Goal: Complete application form

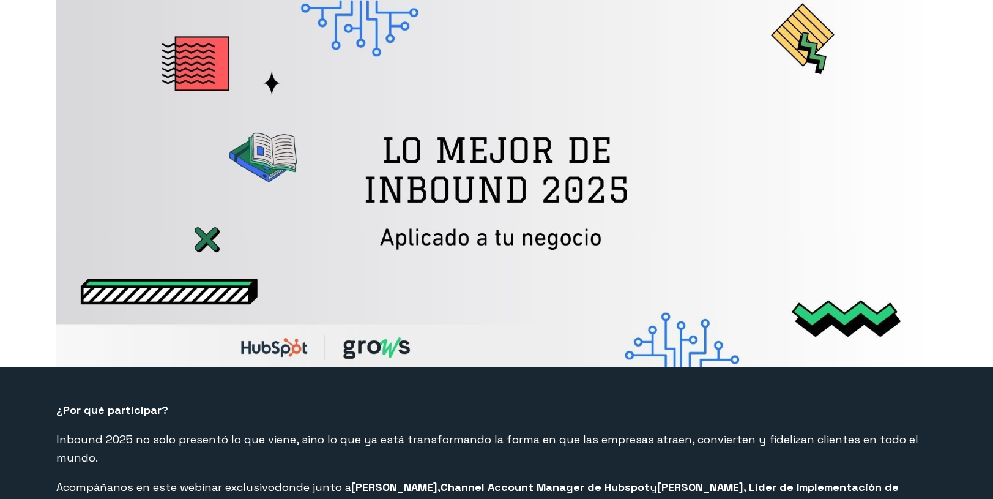
select select "PE"
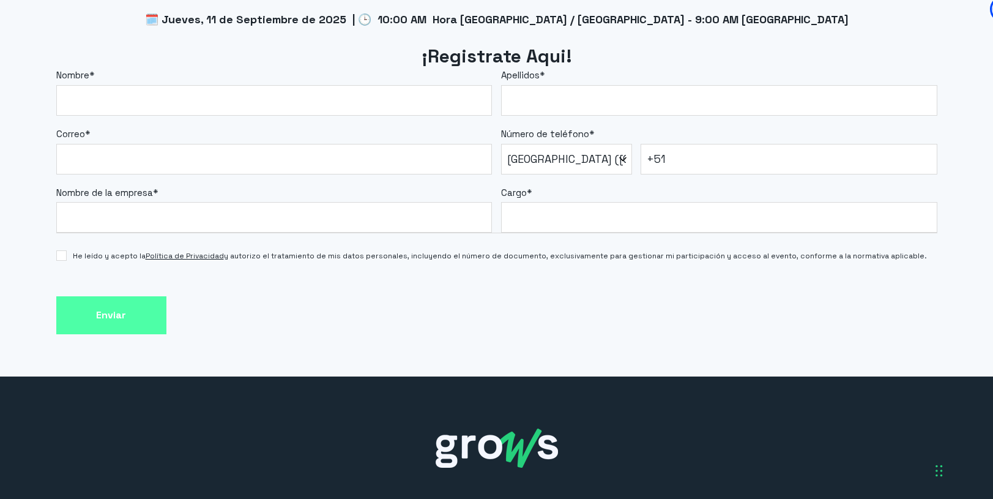
scroll to position [1118, 0]
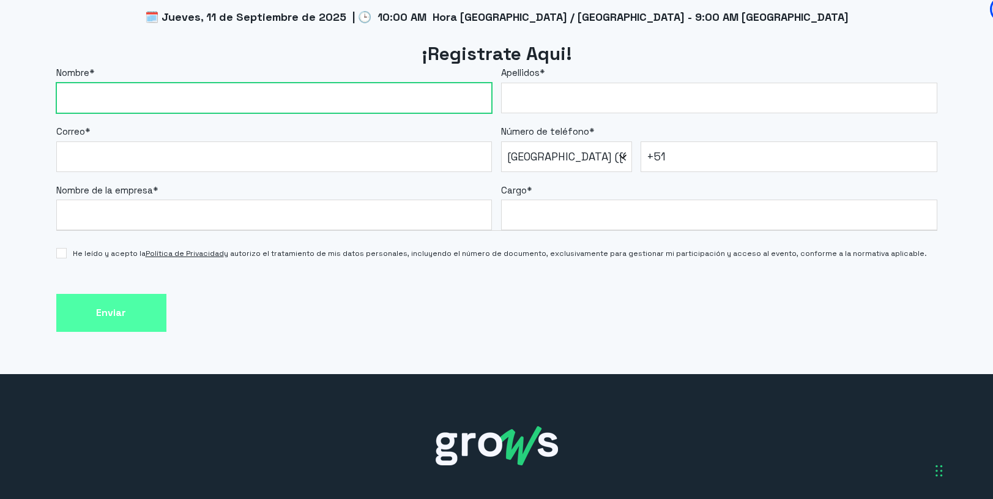
click at [253, 83] on input "Nombre *" at bounding box center [274, 98] width 436 height 31
type input "[PERSON_NAME]"
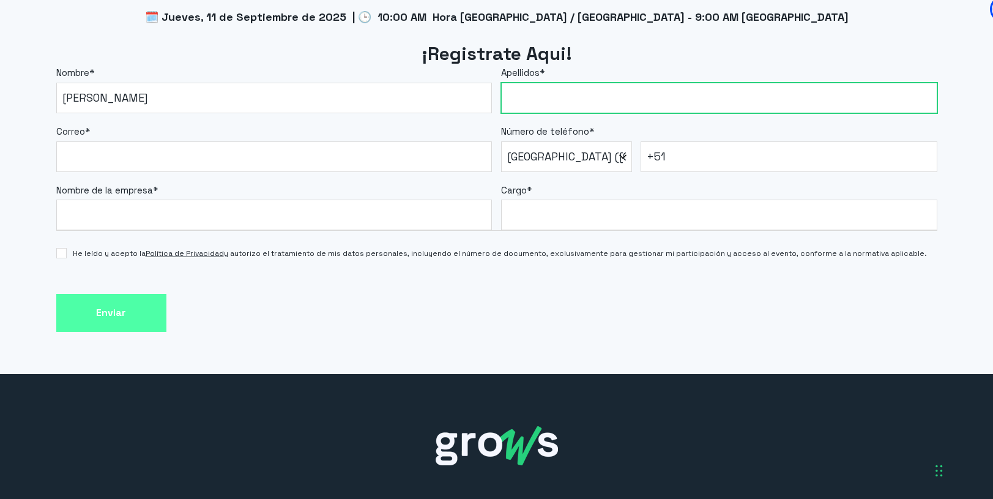
type input "[PERSON_NAME]"
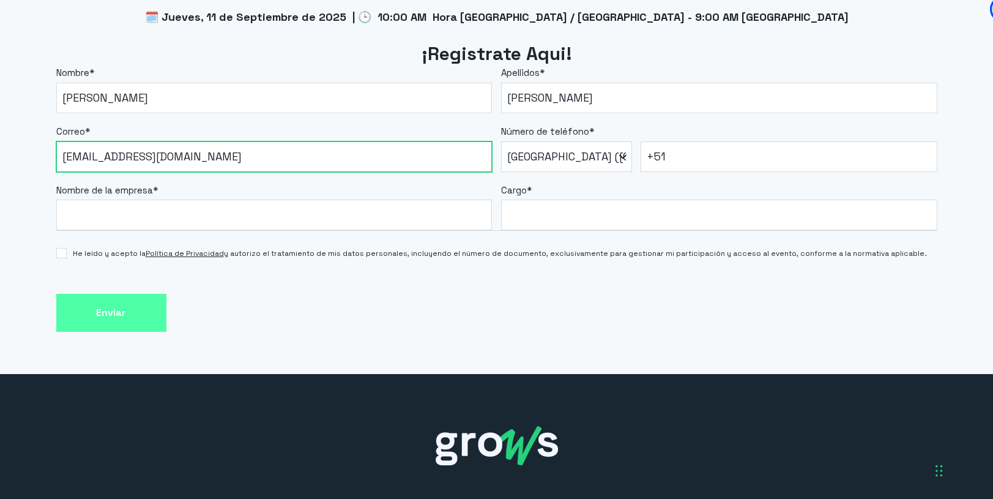
drag, startPoint x: 201, startPoint y: 140, endPoint x: -97, endPoint y: 159, distance: 298.6
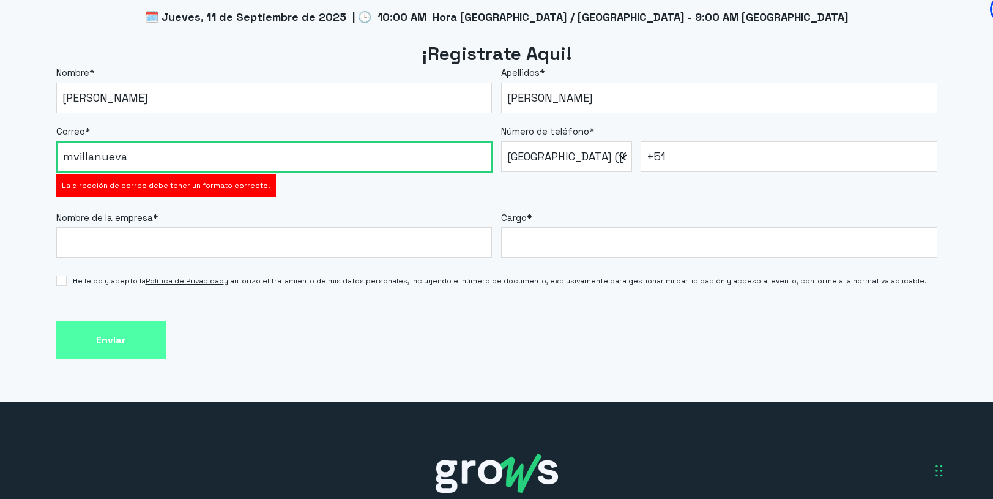
type input "[EMAIL_ADDRESS][PERSON_NAME][DOMAIN_NAME]"
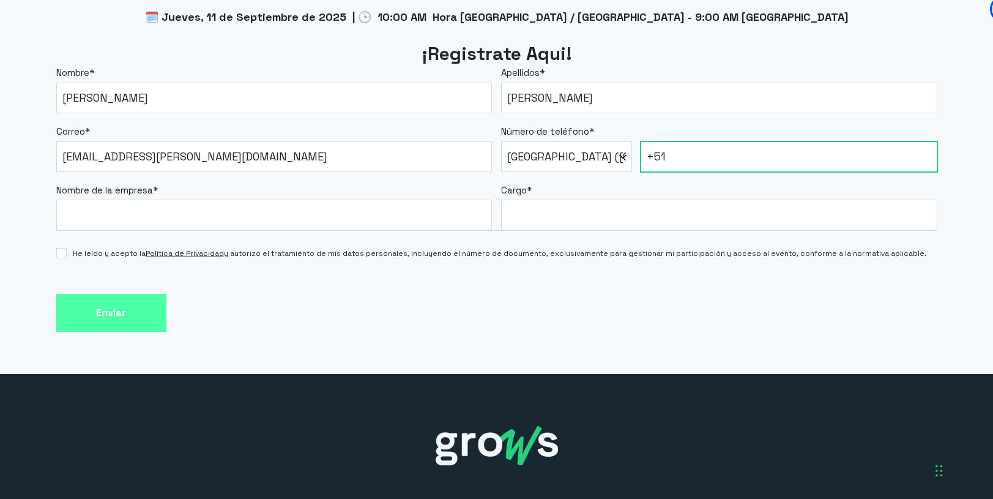
click at [710, 146] on input "+51" at bounding box center [789, 156] width 297 height 31
type input "[PHONE_NUMBER]"
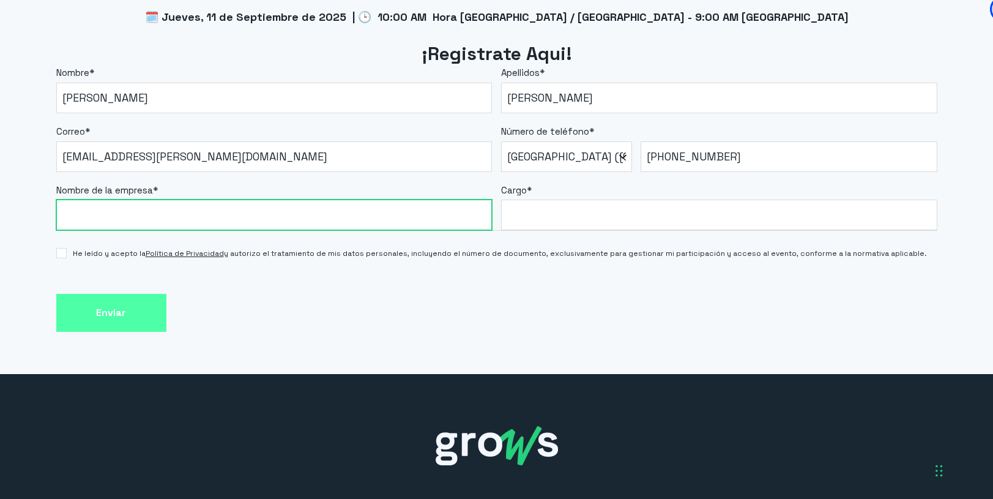
click at [212, 199] on input "Nombre de la empresa *" at bounding box center [274, 214] width 436 height 31
type input "[PERSON_NAME]"
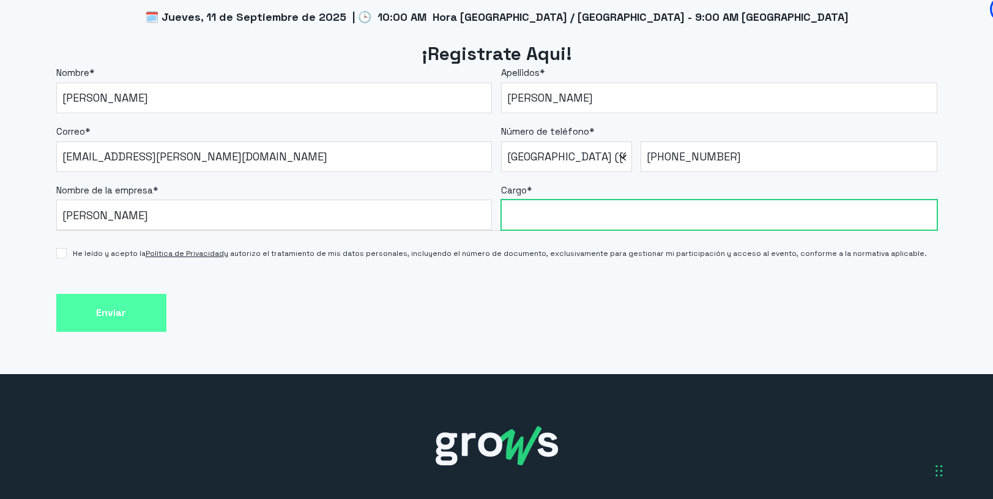
click at [598, 199] on input "Cargo *" at bounding box center [719, 214] width 436 height 31
type input "Gerente de Marketing"
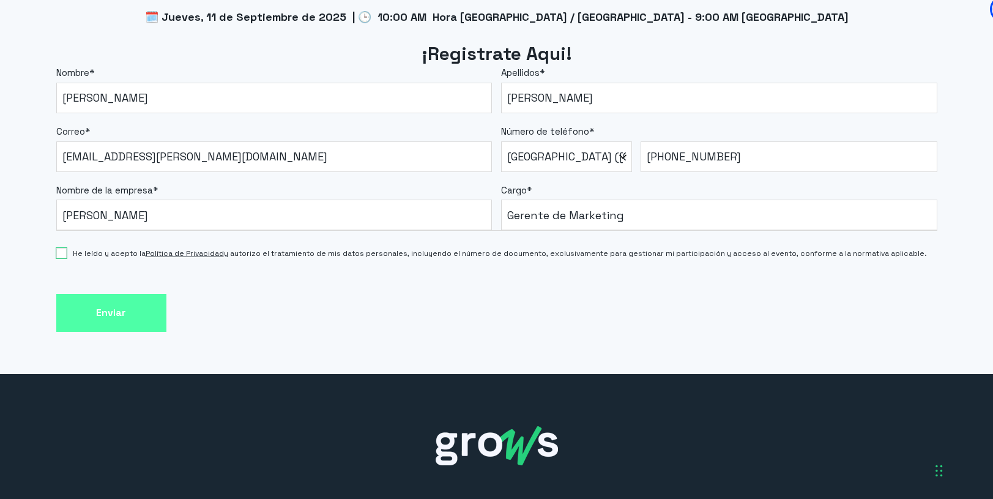
click at [56, 248] on input "He leído y acepto la Política de Privacidad y autorizo el tratamiento de mis da…" at bounding box center [61, 253] width 10 height 10
checkbox input "true"
click at [96, 298] on input "Enviar" at bounding box center [111, 313] width 110 height 39
